Goal: Task Accomplishment & Management: Use online tool/utility

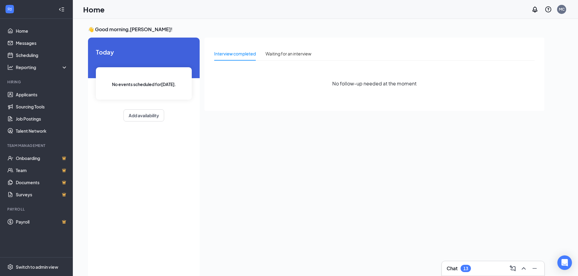
click at [466, 269] on div "13" at bounding box center [465, 268] width 5 height 5
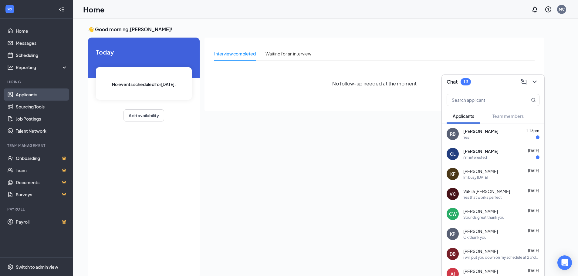
click at [26, 99] on link "Applicants" at bounding box center [42, 95] width 52 height 12
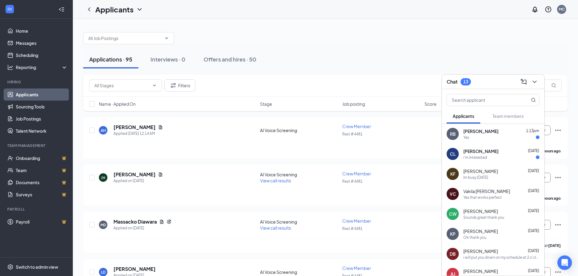
click at [395, 64] on div "Applications · 95 Interviews · 0 Offers and hires · 50" at bounding box center [325, 59] width 484 height 18
click at [455, 49] on div "Applications · 95 Interviews · 0 Offers and hires · 50" at bounding box center [325, 59] width 484 height 30
click at [532, 82] on icon "ChevronDown" at bounding box center [534, 81] width 7 height 7
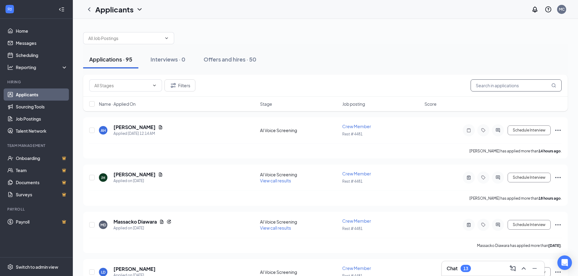
click at [526, 87] on input "text" at bounding box center [515, 85] width 91 height 12
type input "vakila"
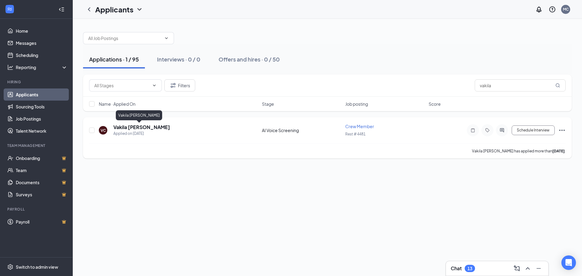
click at [146, 129] on h5 "Vakila [PERSON_NAME]" at bounding box center [141, 127] width 57 height 7
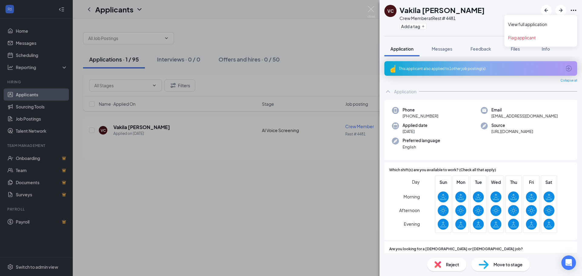
click at [576, 10] on icon "Ellipses" at bounding box center [573, 10] width 5 height 1
click at [479, 19] on div "VC Vakila [PERSON_NAME] Crew Member at Rest # 4481 Add a tag" at bounding box center [481, 18] width 203 height 36
click at [579, 10] on div "VC Vakila [PERSON_NAME] Crew Member at Rest # 4481 Add a tag" at bounding box center [481, 18] width 203 height 36
click at [575, 11] on icon "Ellipses" at bounding box center [573, 10] width 7 height 7
click at [549, 24] on link "View full application" at bounding box center [540, 24] width 65 height 6
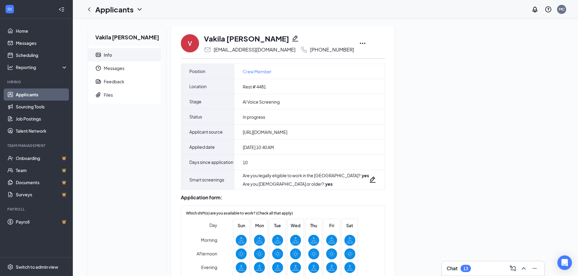
click at [359, 42] on icon "Ellipses" at bounding box center [362, 43] width 7 height 7
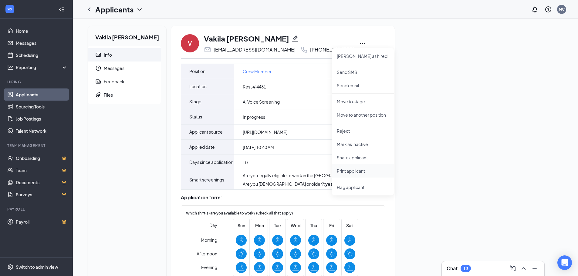
click at [352, 172] on p "Print applicant" at bounding box center [363, 171] width 52 height 6
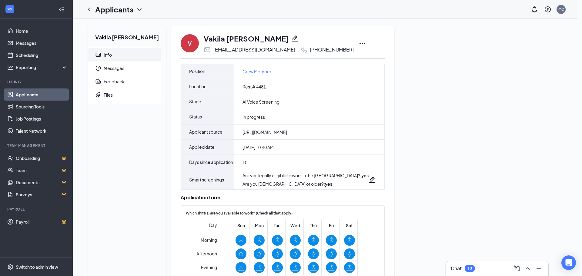
click at [331, 72] on div "Please wait a moment... If it takes too long, please click the button to send t…" at bounding box center [291, 138] width 582 height 276
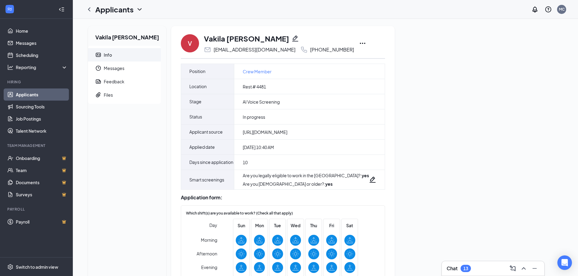
click at [465, 274] on div "Chat 13" at bounding box center [492, 268] width 102 height 15
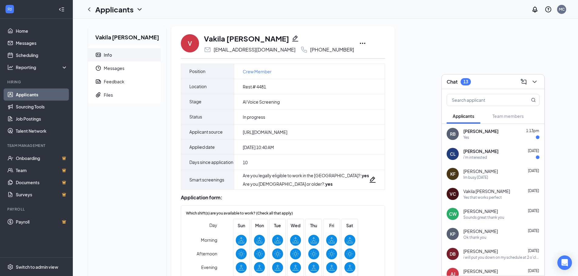
click at [496, 217] on div "Sounds great thank you" at bounding box center [483, 217] width 41 height 5
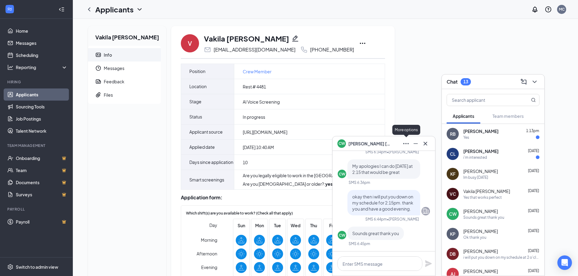
click at [402, 144] on button at bounding box center [406, 144] width 10 height 10
click at [374, 144] on span "Cory Wallace" at bounding box center [369, 143] width 42 height 7
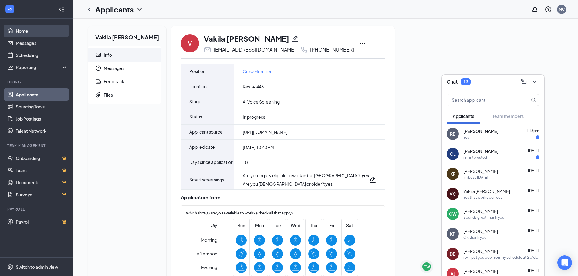
click at [23, 34] on link "Home" at bounding box center [42, 31] width 52 height 12
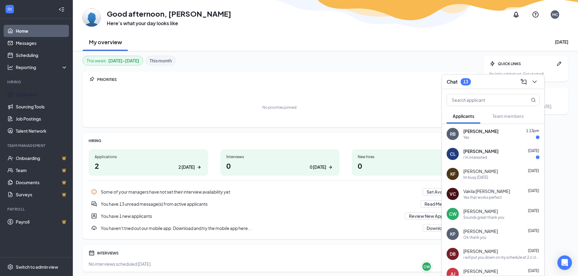
drag, startPoint x: 23, startPoint y: 96, endPoint x: 137, endPoint y: 96, distance: 114.0
click at [22, 96] on link "Applicants" at bounding box center [42, 95] width 52 height 12
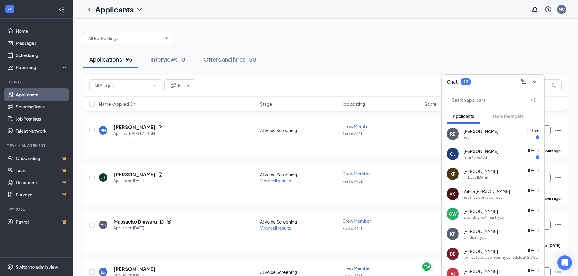
click at [386, 66] on div "Applications · 95 Interviews · 0 Offers and hires · 50" at bounding box center [325, 59] width 484 height 18
click at [536, 84] on icon "ChevronDown" at bounding box center [534, 81] width 7 height 7
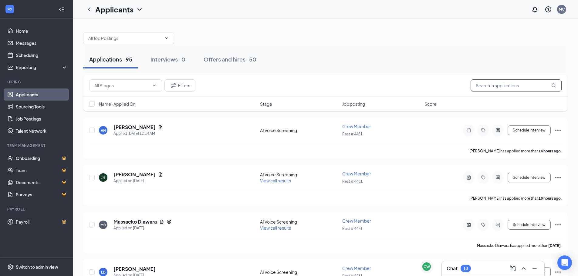
click at [500, 90] on input "text" at bounding box center [515, 85] width 91 height 12
type input "corey"
